Goal: Communication & Community: Participate in discussion

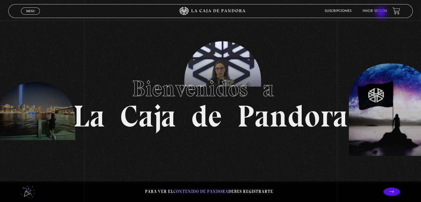
click at [382, 13] on li "Inicie sesión" at bounding box center [375, 11] width 24 height 9
click at [371, 11] on link "Inicie sesión" at bounding box center [375, 10] width 24 height 3
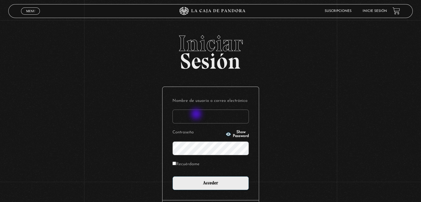
click at [197, 115] on input "Nombre de usuario o correo electrónico" at bounding box center [211, 117] width 76 height 14
type input "sil.murillo15@gmail.com"
click at [226, 134] on icon "button" at bounding box center [228, 134] width 5 height 4
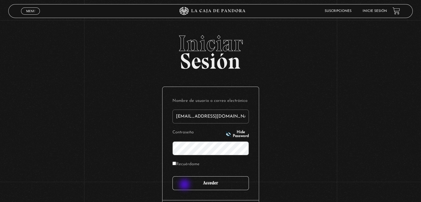
click at [185, 185] on input "Acceder" at bounding box center [211, 183] width 76 height 14
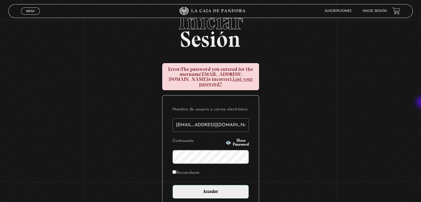
scroll to position [24, 0]
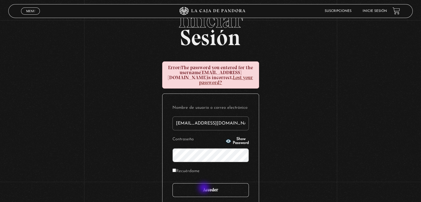
click at [205, 189] on input "Acceder" at bounding box center [211, 190] width 76 height 14
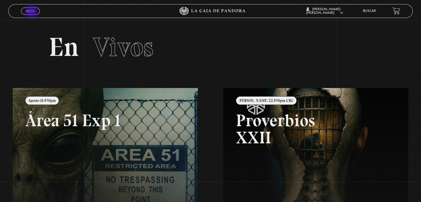
click at [32, 12] on span "Menu" at bounding box center [30, 10] width 9 height 3
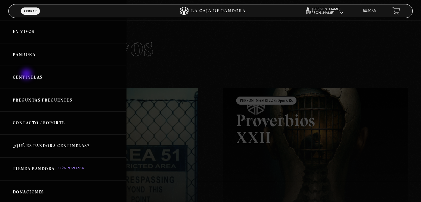
click at [27, 75] on link "Centinelas" at bounding box center [63, 77] width 126 height 23
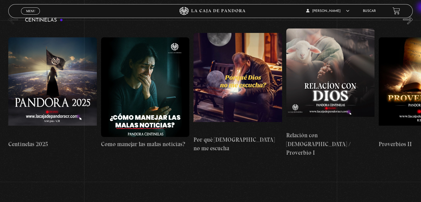
scroll to position [73, 0]
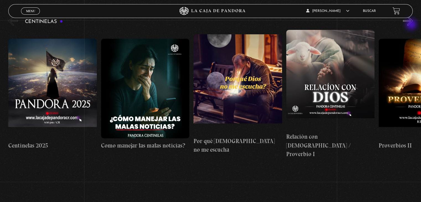
click at [412, 25] on button "»" at bounding box center [408, 21] width 10 height 10
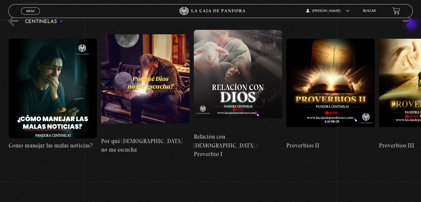
click at [412, 25] on button "»" at bounding box center [408, 21] width 10 height 10
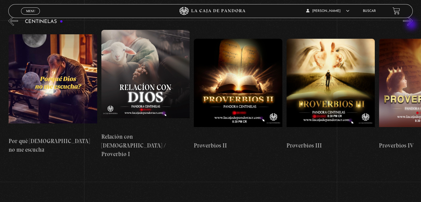
click at [412, 25] on button "»" at bounding box center [408, 21] width 10 height 10
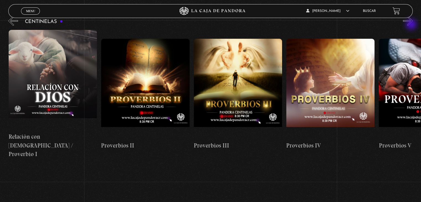
click at [412, 25] on button "»" at bounding box center [408, 21] width 10 height 10
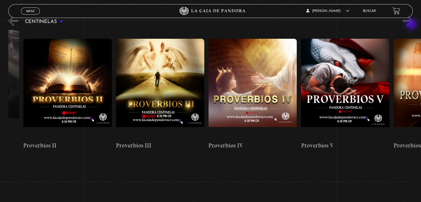
click at [412, 25] on button "»" at bounding box center [408, 21] width 10 height 10
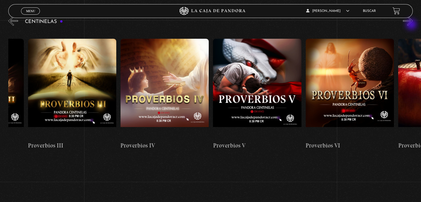
click at [412, 25] on button "»" at bounding box center [408, 21] width 10 height 10
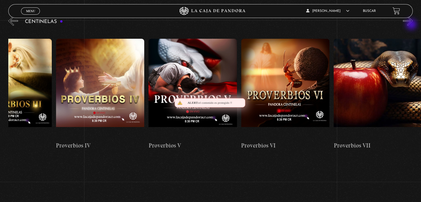
click at [412, 25] on button "»" at bounding box center [408, 21] width 10 height 10
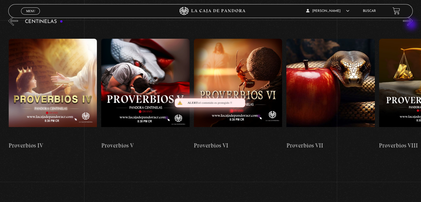
click at [412, 25] on button "»" at bounding box center [408, 21] width 10 height 10
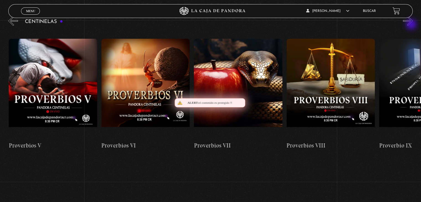
scroll to position [0, 648]
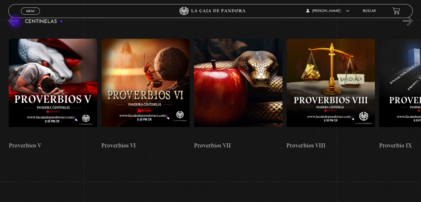
click at [16, 22] on button "«" at bounding box center [13, 21] width 10 height 10
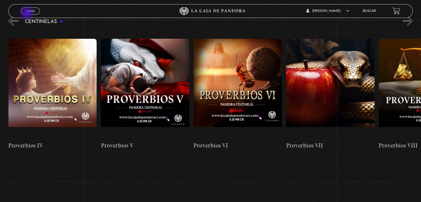
click at [28, 14] on span "Cerrar" at bounding box center [30, 16] width 13 height 4
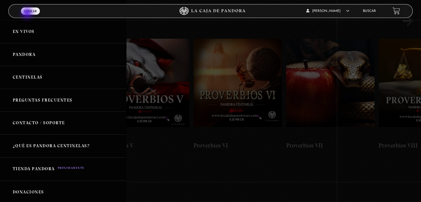
scroll to position [0, 556]
click at [25, 55] on link "Pandora" at bounding box center [63, 54] width 126 height 23
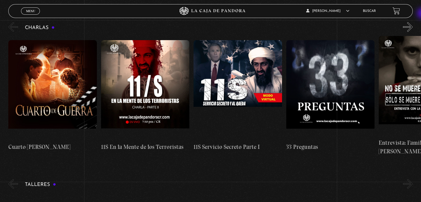
scroll to position [104, 0]
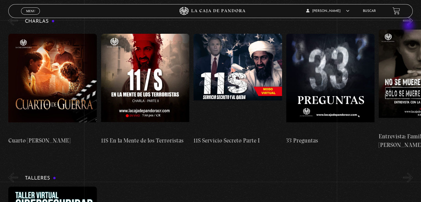
click at [409, 26] on div "Charlas Cuarto [PERSON_NAME] 11S En la Mente de los Terroristas 11S Servicio Se…" at bounding box center [214, 82] width 413 height 135
click at [411, 25] on button "»" at bounding box center [408, 21] width 10 height 10
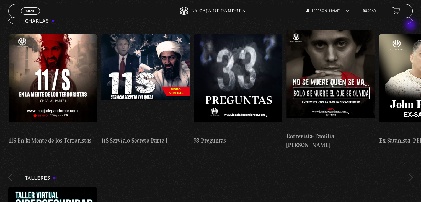
scroll to position [0, 93]
click at [411, 25] on button "»" at bounding box center [408, 21] width 10 height 10
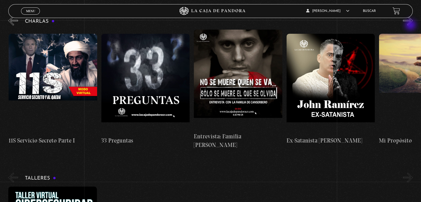
click at [411, 25] on button "»" at bounding box center [408, 21] width 10 height 10
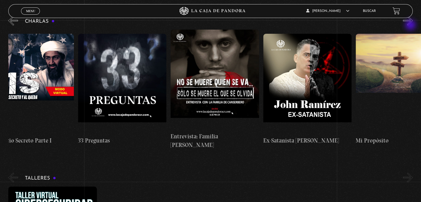
scroll to position [0, 231]
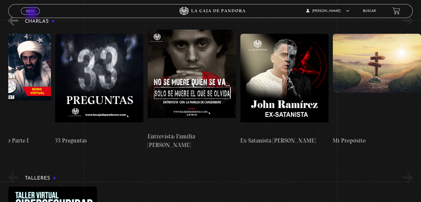
click at [32, 14] on span "Cerrar" at bounding box center [30, 16] width 13 height 4
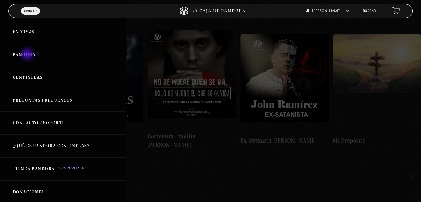
click at [28, 55] on link "Pandora" at bounding box center [63, 54] width 126 height 23
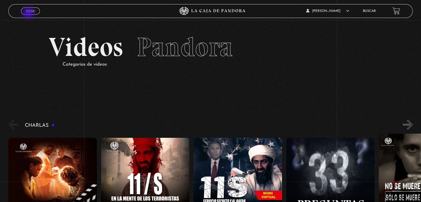
click at [29, 14] on link "Menu Cerrar" at bounding box center [30, 10] width 19 height 7
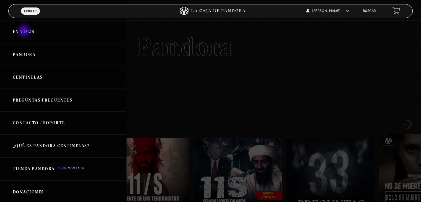
click at [25, 31] on link "En vivos" at bounding box center [63, 31] width 126 height 23
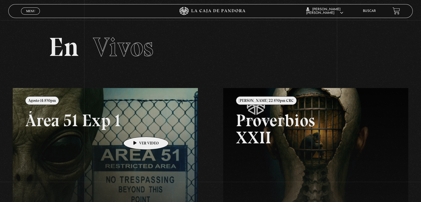
click at [137, 129] on link at bounding box center [223, 189] width 421 height 202
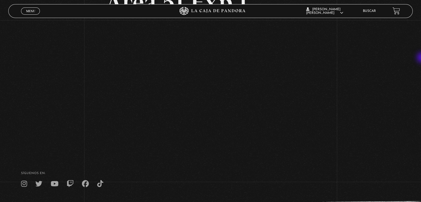
scroll to position [63, 0]
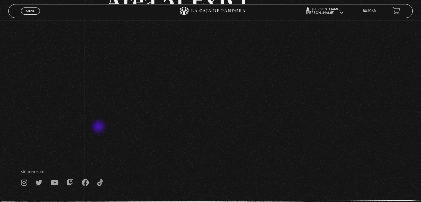
click at [99, 127] on div "Volver Agosto 14 830pm Área 51 Exp 1" at bounding box center [210, 54] width 421 height 194
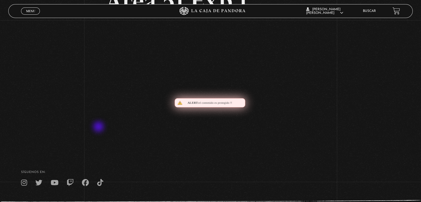
click at [99, 127] on div "Volver Agosto 14 830pm Área 51 Exp 1" at bounding box center [210, 54] width 421 height 194
